Goal: Information Seeking & Learning: Learn about a topic

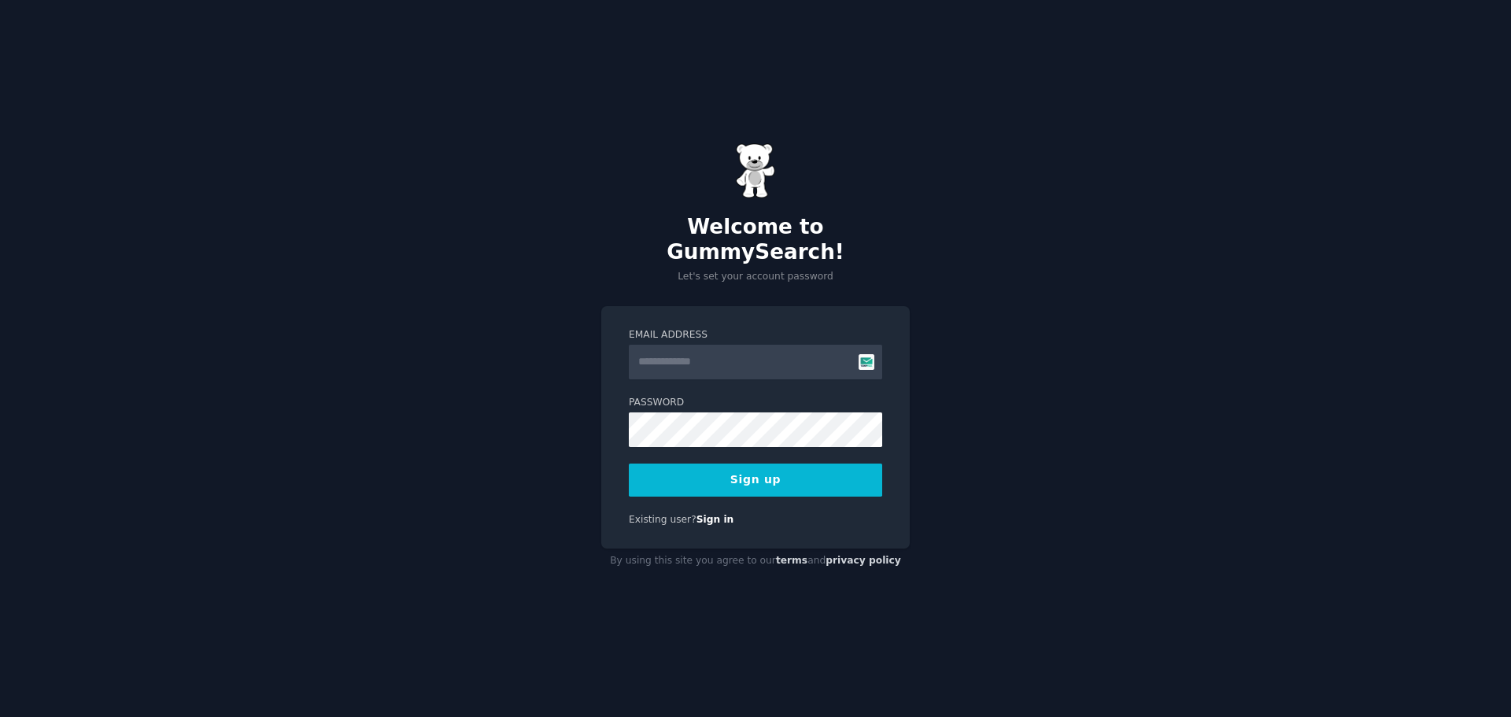
click at [707, 349] on input "Email Address" at bounding box center [755, 362] width 253 height 35
type input "**********"
click at [609, 417] on div "**********" at bounding box center [755, 427] width 309 height 243
click at [708, 464] on button "Sign up" at bounding box center [755, 480] width 253 height 33
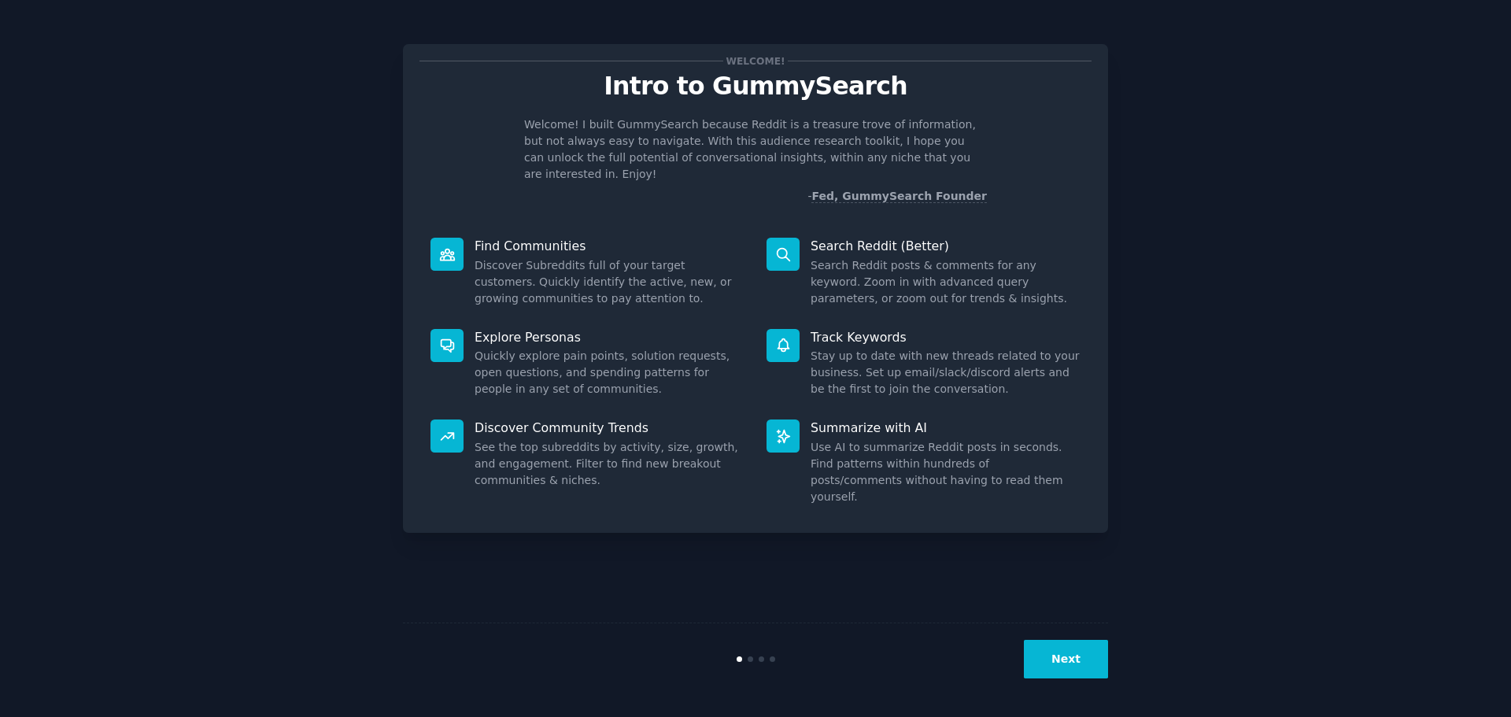
click at [1084, 665] on button "Next" at bounding box center [1066, 659] width 84 height 39
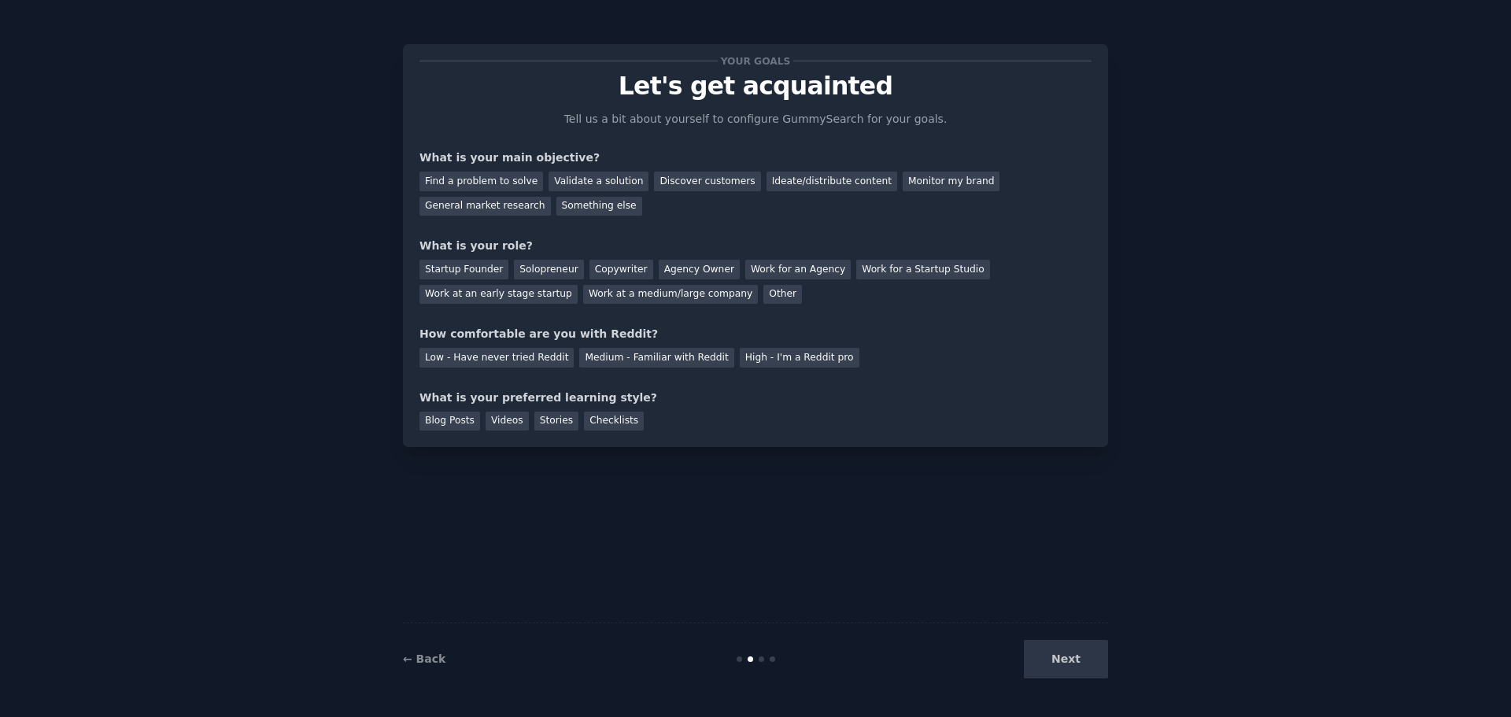
click at [1084, 665] on div "Next" at bounding box center [990, 659] width 235 height 39
click at [496, 186] on div "Find a problem to solve" at bounding box center [482, 182] width 124 height 20
click at [482, 270] on div "Startup Founder" at bounding box center [464, 270] width 89 height 20
click at [586, 360] on div "Medium - Familiar with Reddit" at bounding box center [656, 358] width 154 height 20
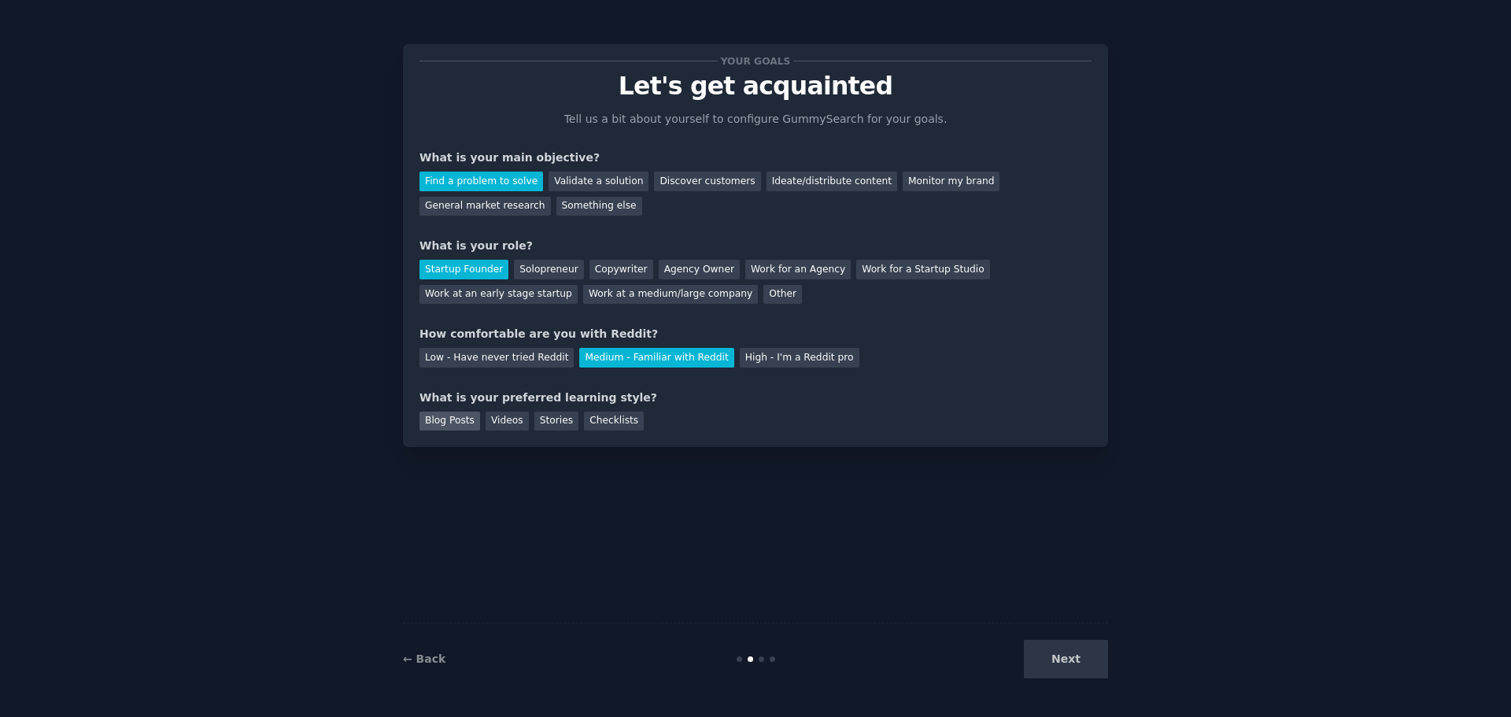
click at [463, 423] on div "Blog Posts" at bounding box center [450, 422] width 61 height 20
click at [1047, 663] on button "Next" at bounding box center [1066, 659] width 84 height 39
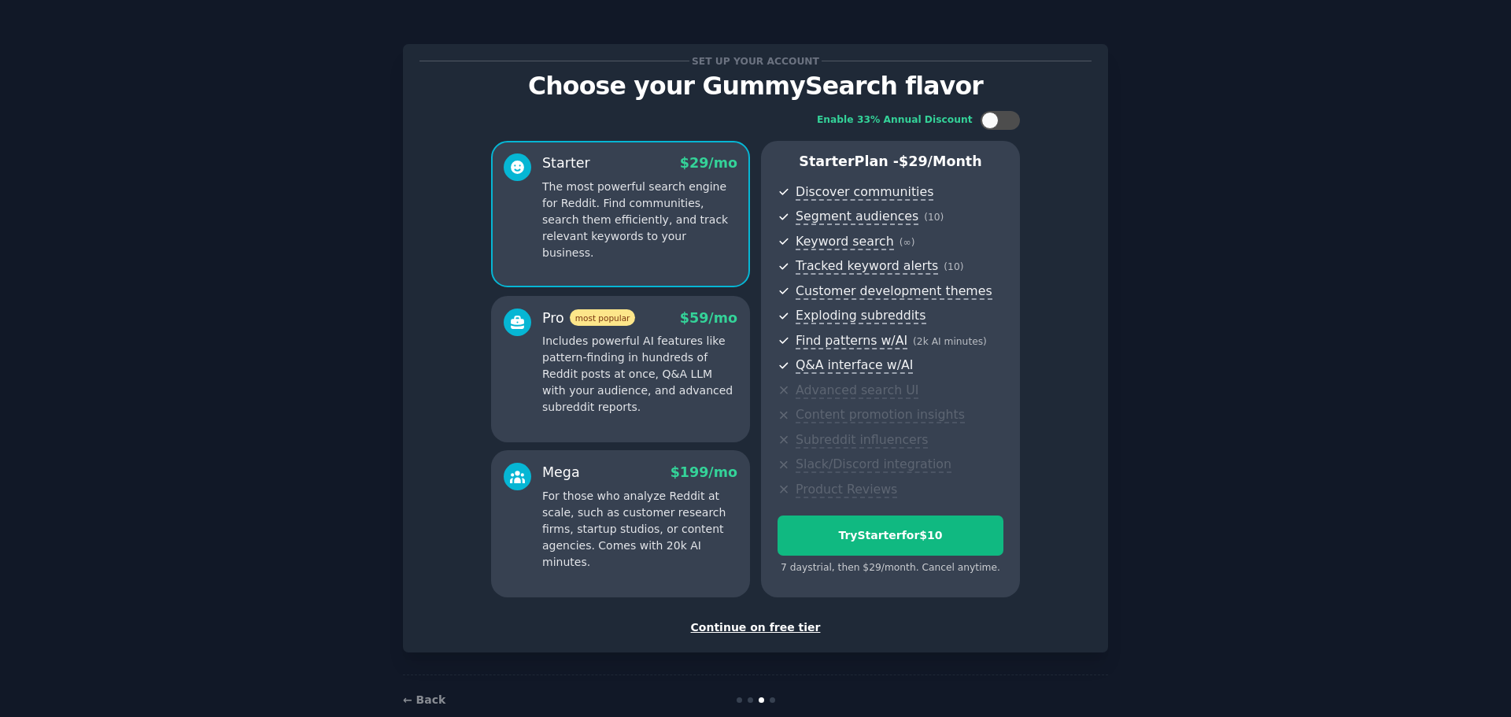
click at [766, 630] on div "Continue on free tier" at bounding box center [756, 627] width 672 height 17
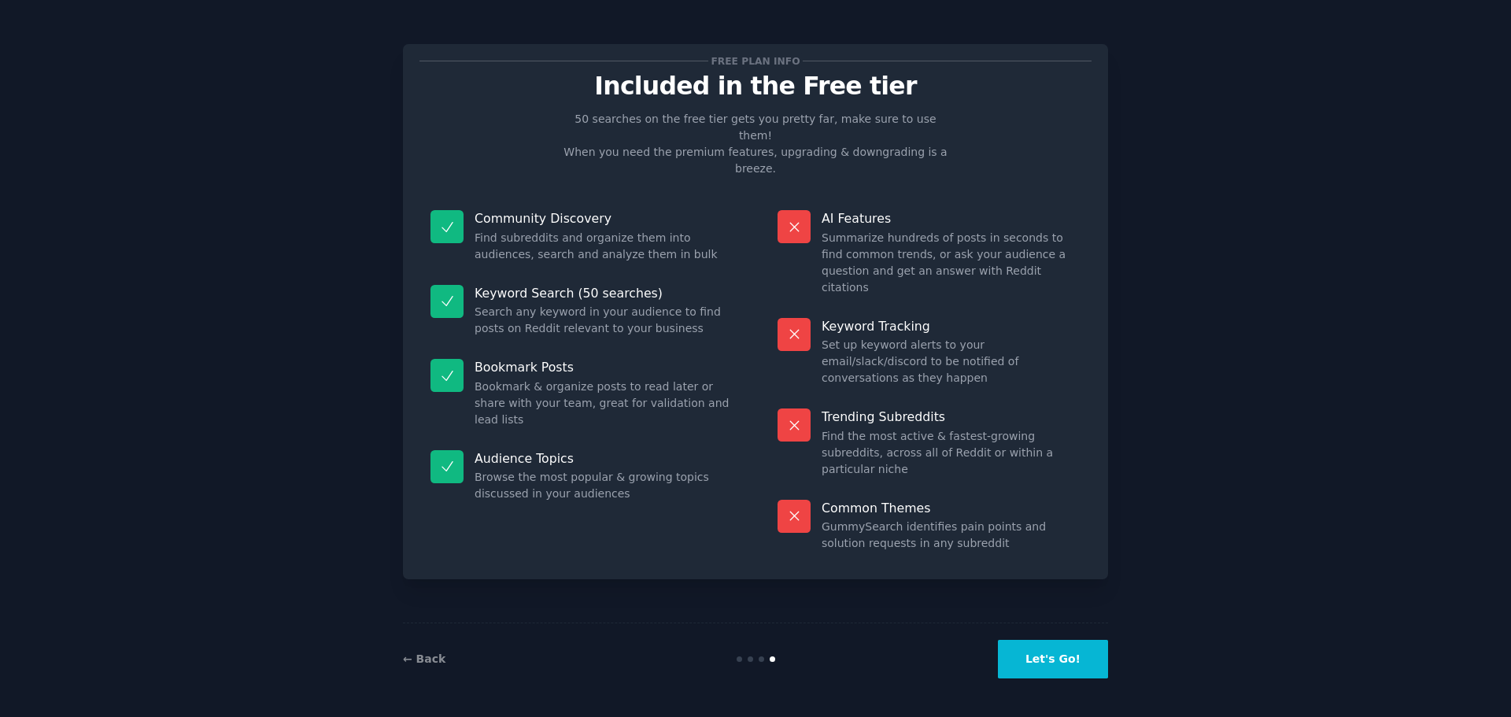
click at [1078, 661] on button "Let's Go!" at bounding box center [1053, 659] width 110 height 39
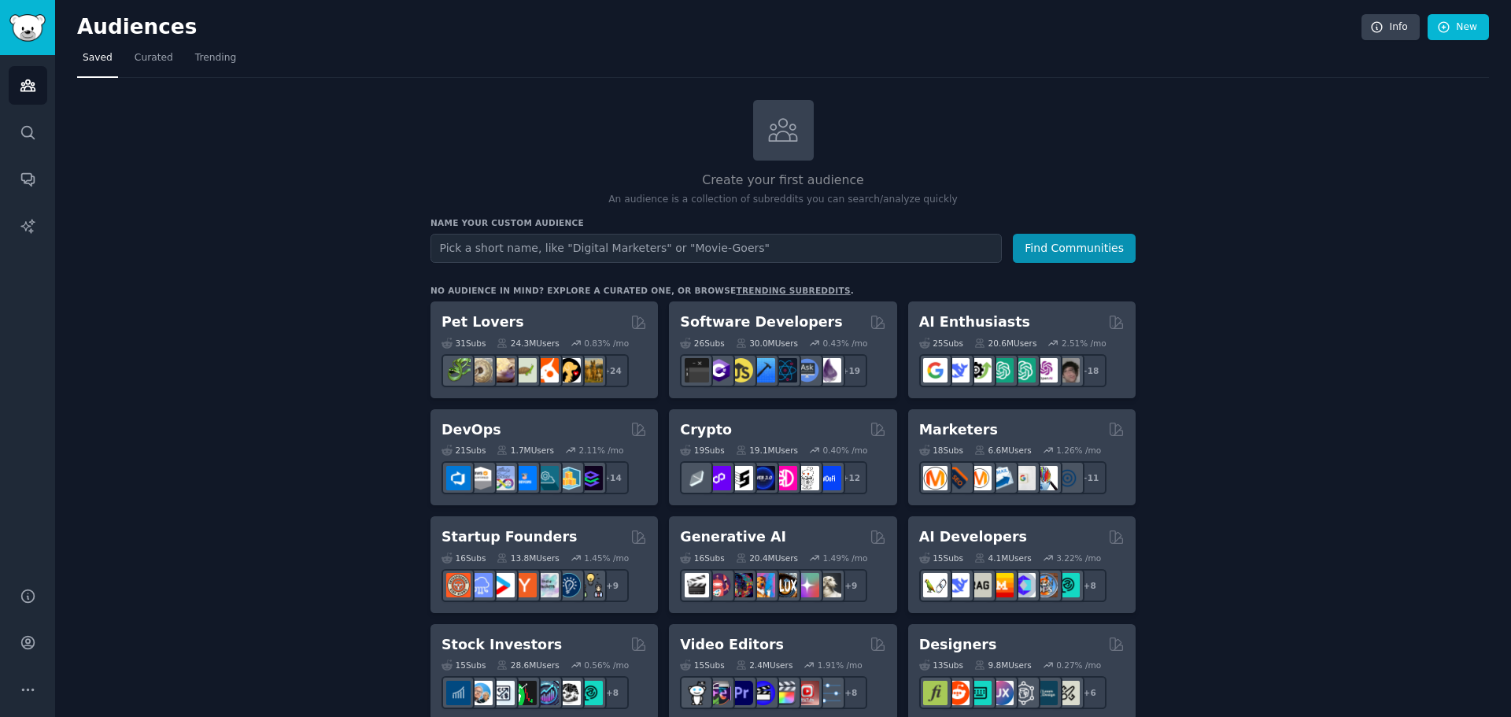
click at [537, 251] on input "text" at bounding box center [716, 248] width 571 height 29
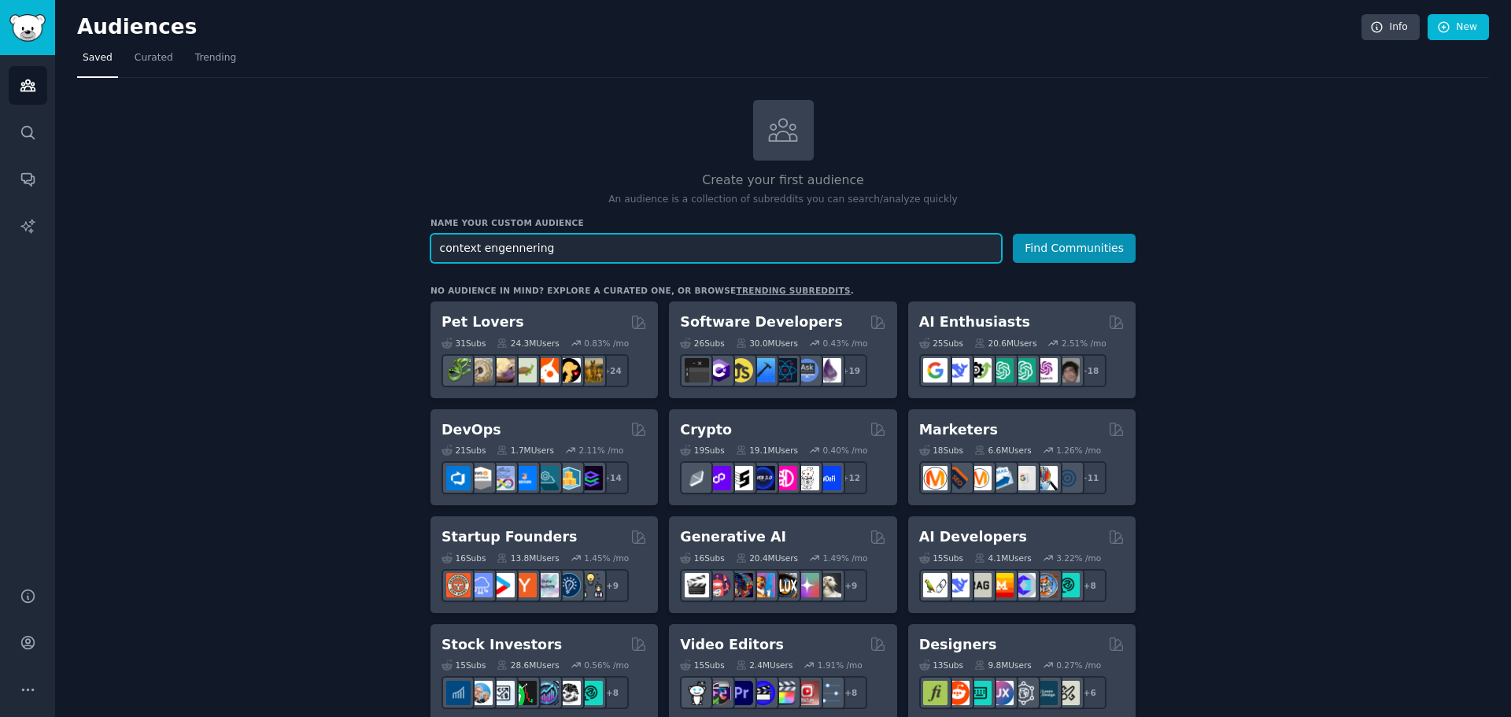
click at [497, 246] on input "context engennering" at bounding box center [716, 248] width 571 height 29
type input "context enginnering"
click at [1048, 252] on button "Find Communities" at bounding box center [1074, 248] width 123 height 29
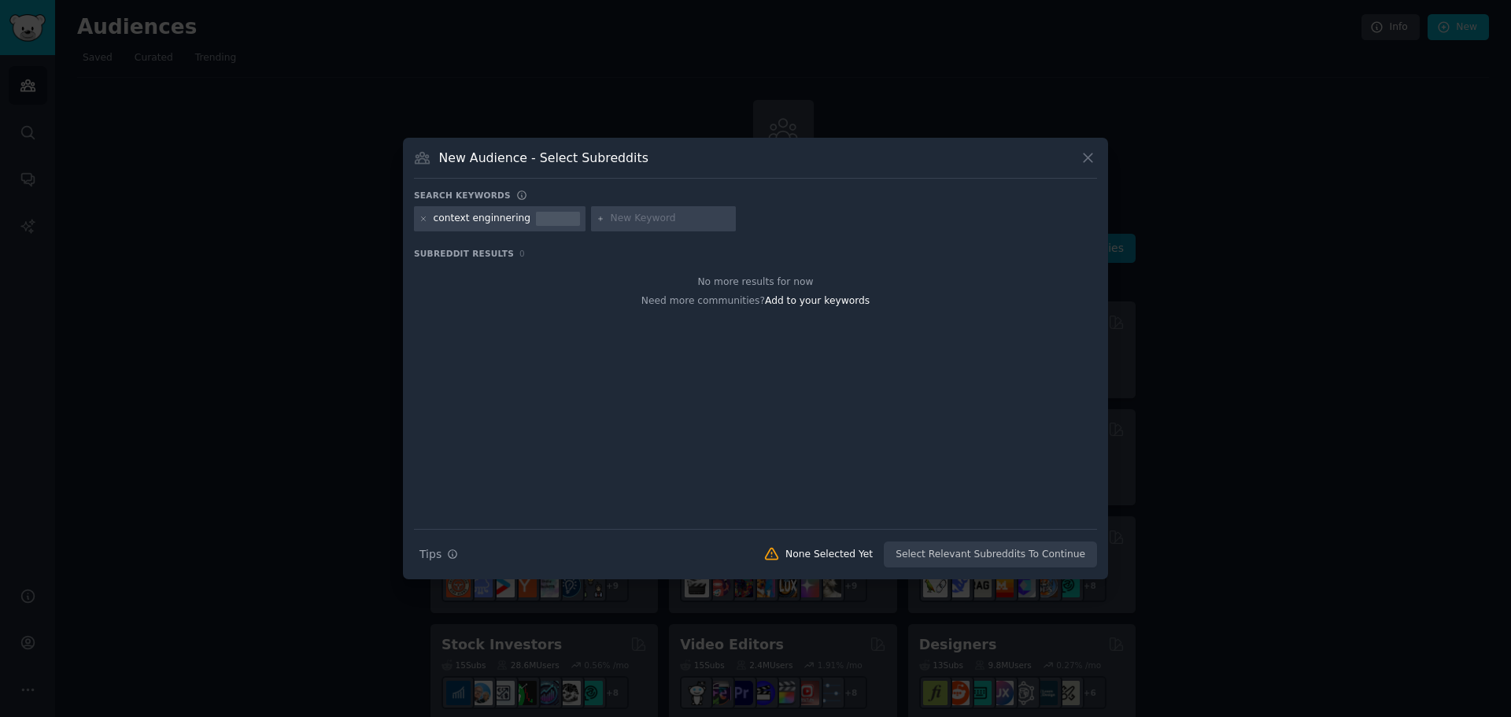
click at [512, 221] on div "context enginnering" at bounding box center [483, 219] width 98 height 14
click at [426, 216] on icon at bounding box center [424, 218] width 4 height 4
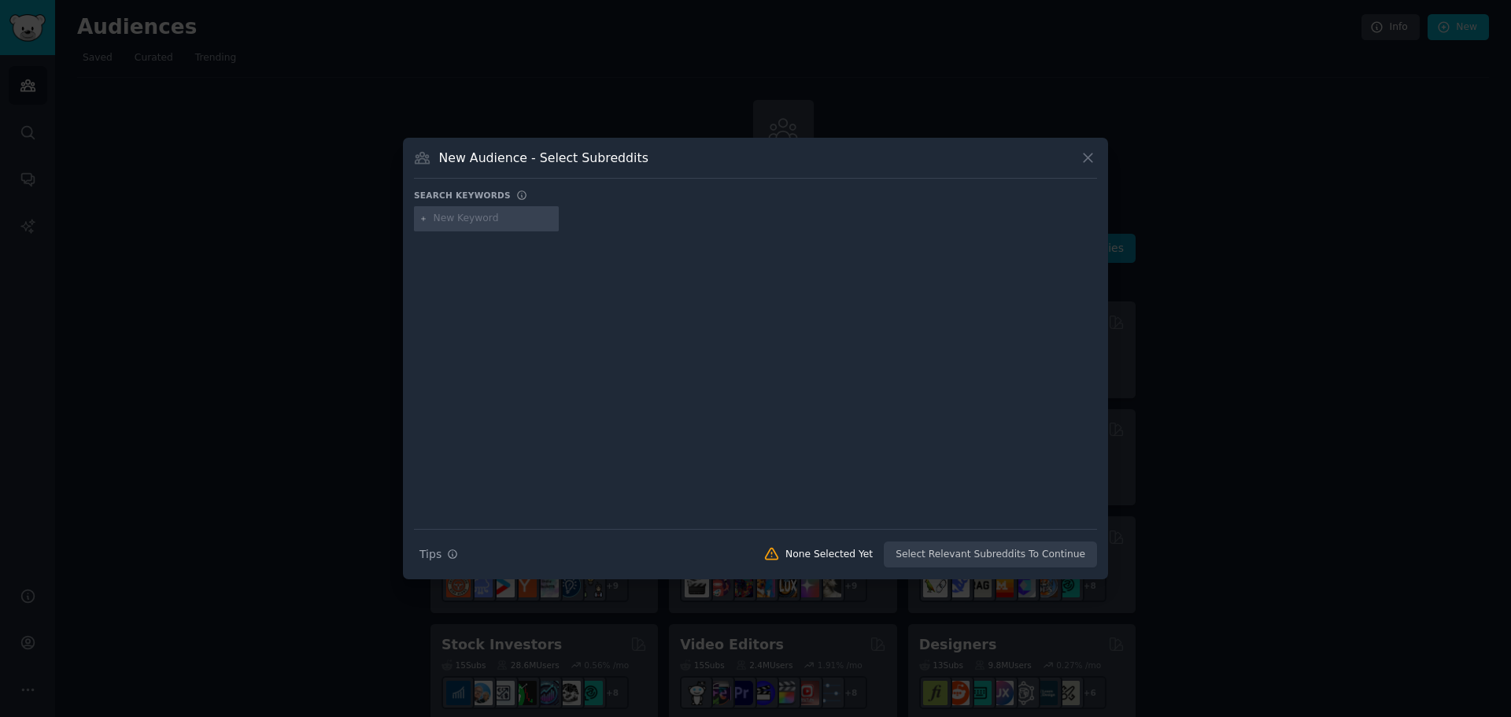
click at [453, 219] on input "text" at bounding box center [494, 219] width 120 height 14
paste input "Context Engineering"
type input "Context Engineering"
click at [657, 331] on div at bounding box center [755, 369] width 683 height 264
click at [1085, 156] on icon at bounding box center [1088, 158] width 9 height 9
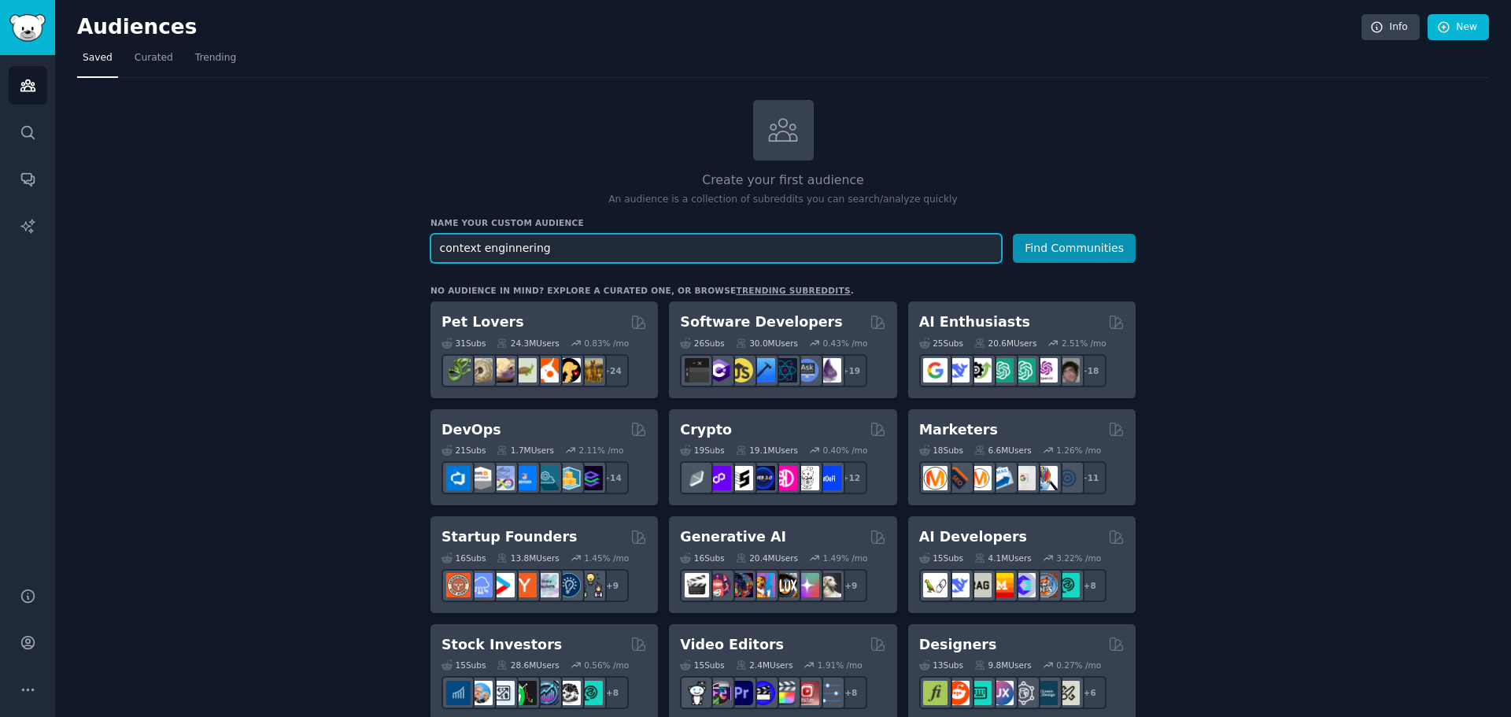
click at [858, 236] on input "context enginnering" at bounding box center [716, 248] width 571 height 29
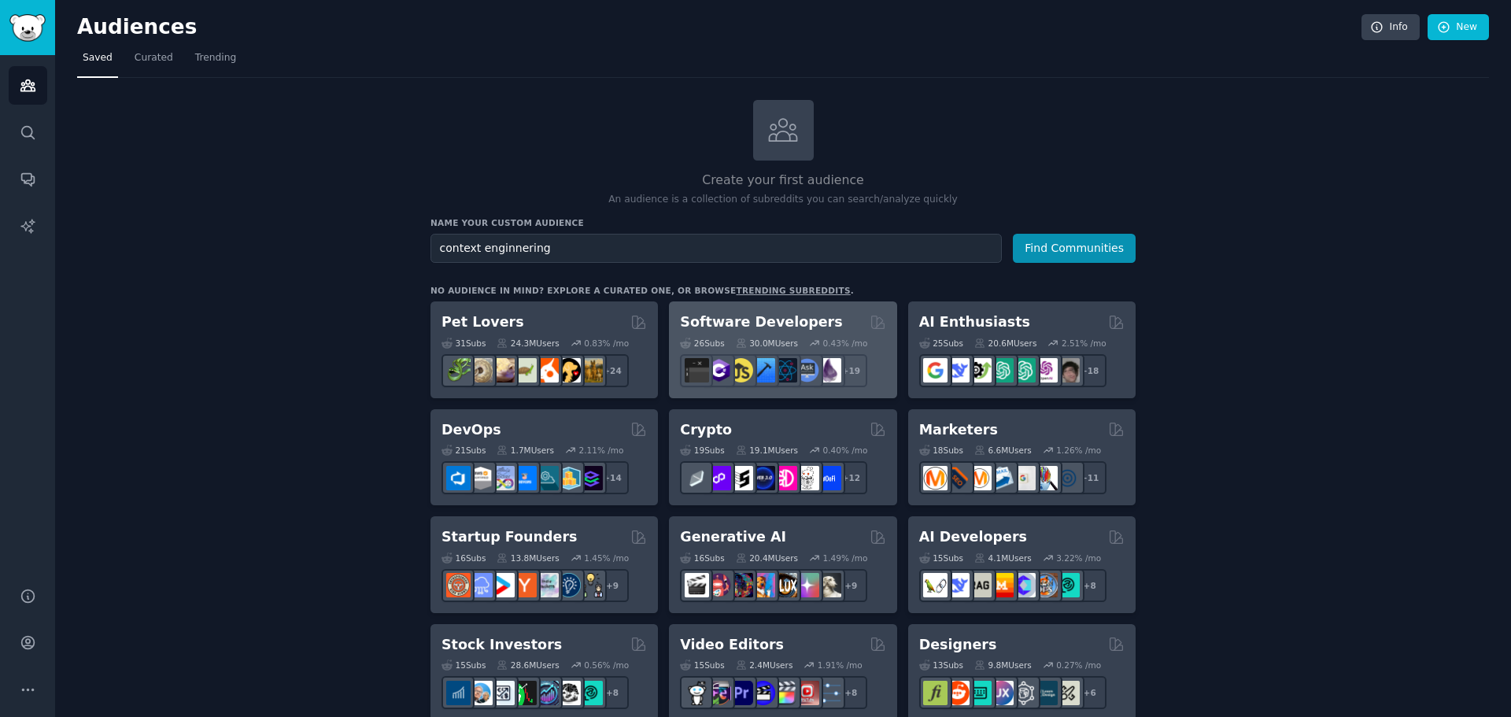
click at [778, 319] on h2 "Software Developers" at bounding box center [761, 322] width 162 height 20
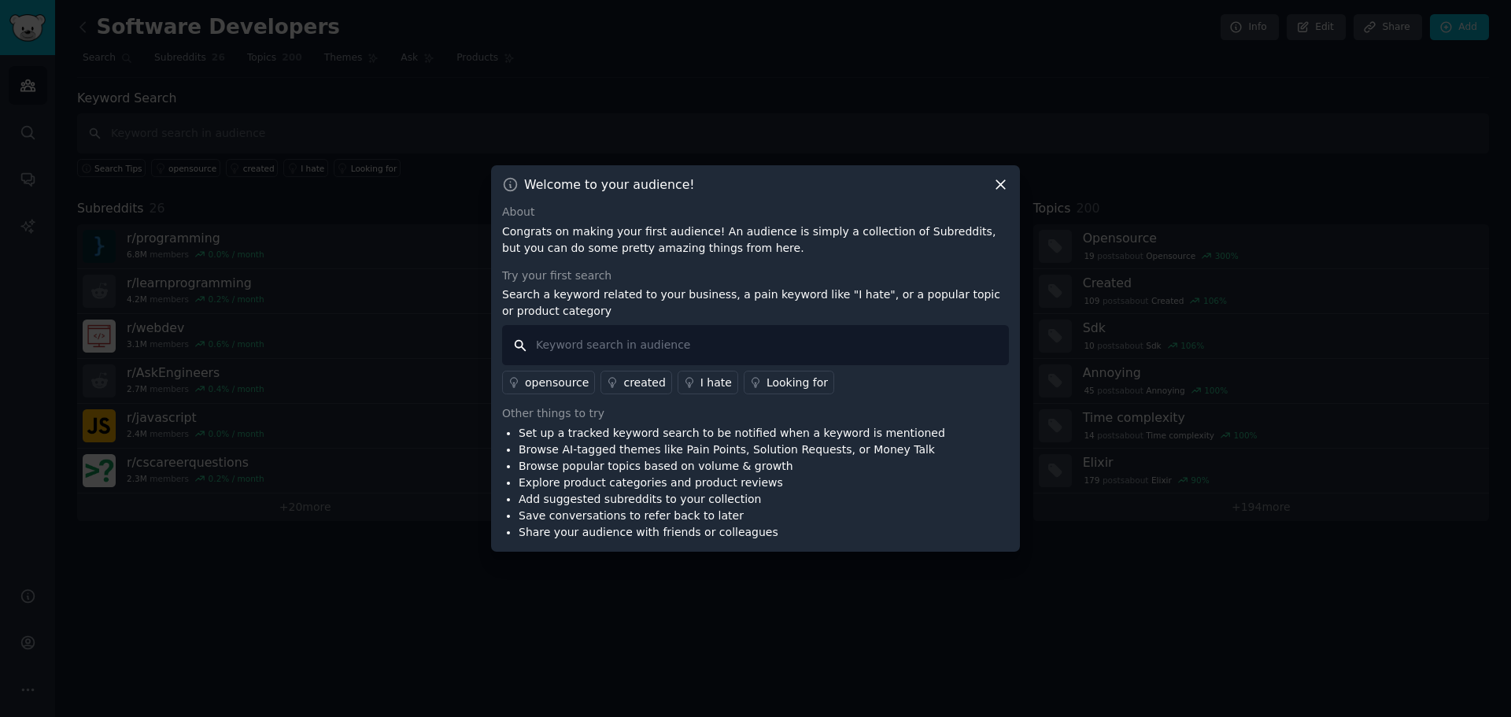
click at [726, 340] on input "text" at bounding box center [755, 345] width 507 height 40
paste input "Context Engineering"
type input "Context Engineering"
click at [871, 393] on div "opensource created I hate Looking for" at bounding box center [755, 379] width 507 height 29
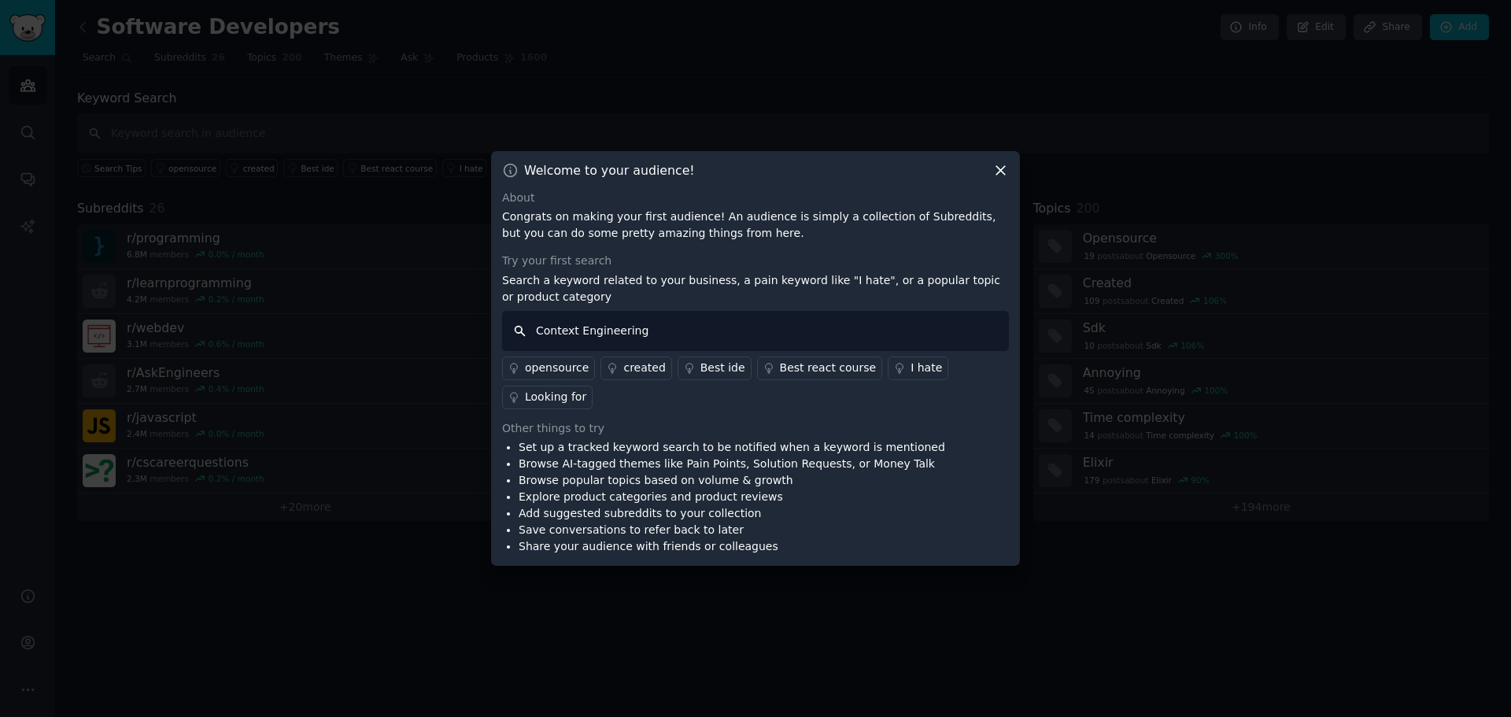
click at [598, 349] on input "Context Engineering" at bounding box center [755, 331] width 507 height 40
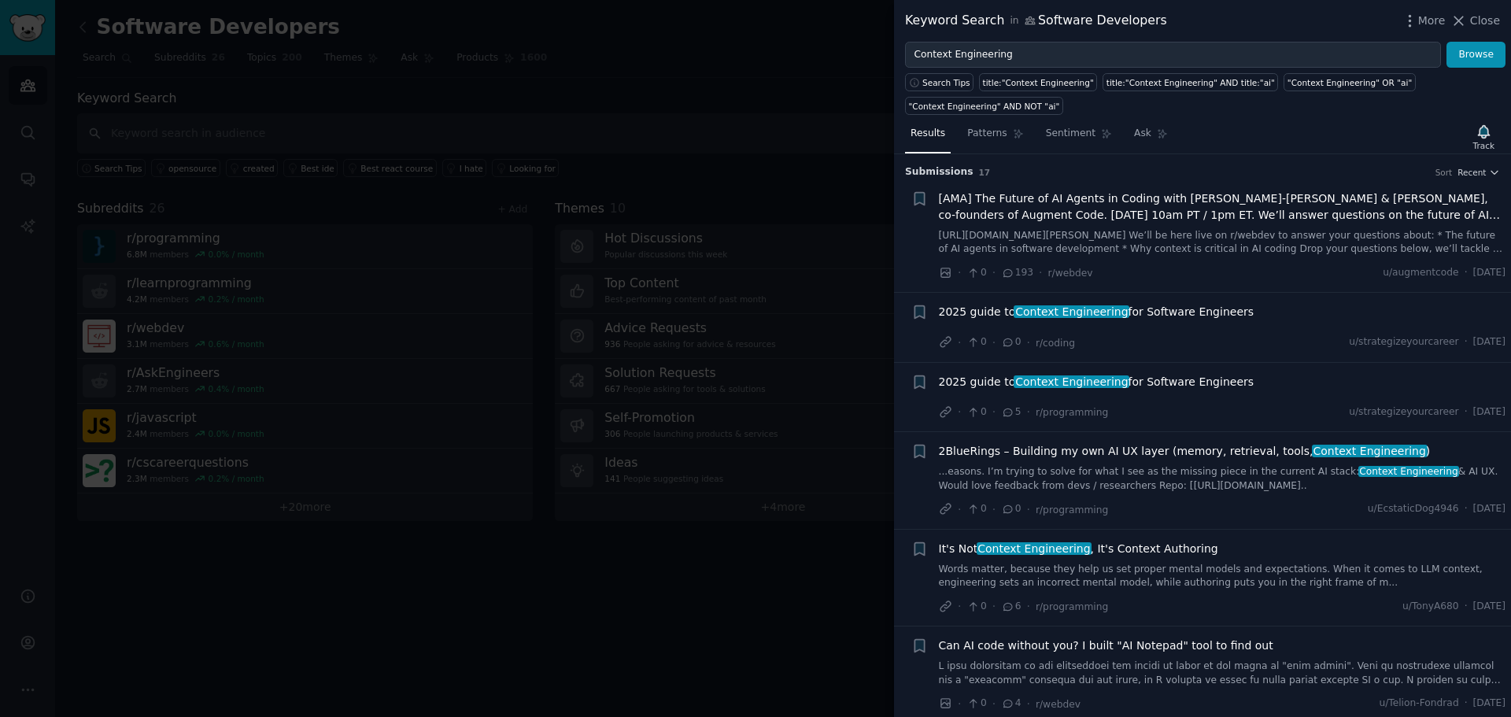
click at [1175, 380] on span "2025 guide to Context Engineering for Software Engineers" at bounding box center [1097, 382] width 316 height 17
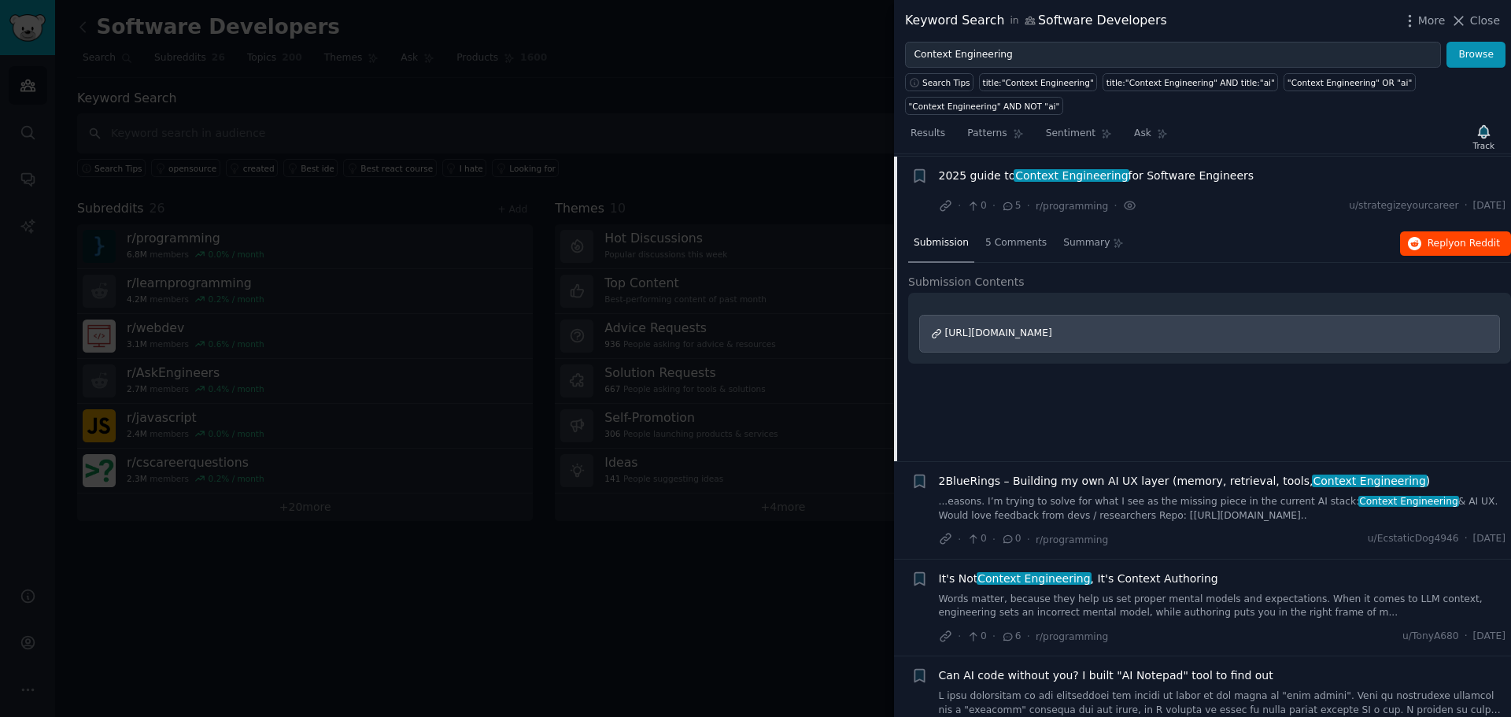
scroll to position [209, 0]
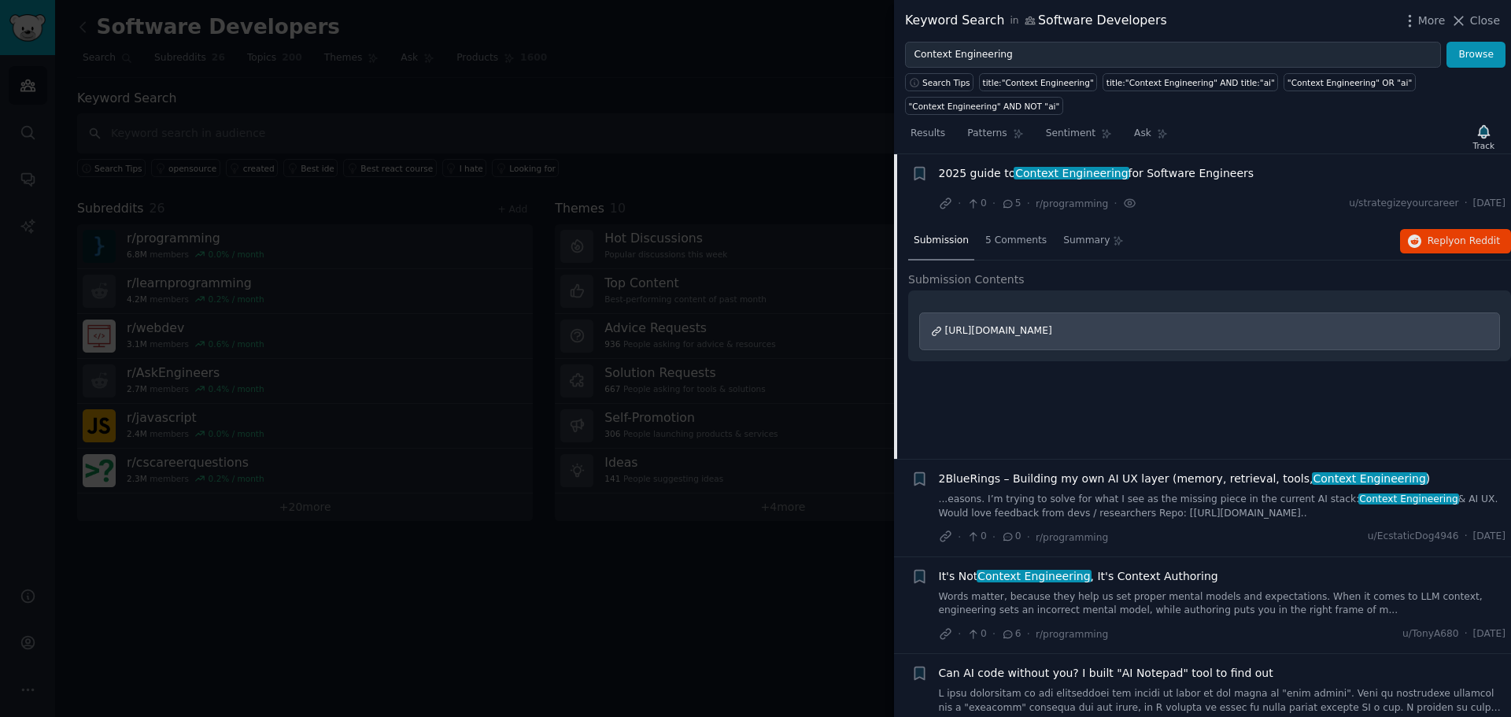
click at [1052, 330] on span "[URL][DOMAIN_NAME]" at bounding box center [998, 330] width 107 height 11
